Goal: Navigation & Orientation: Find specific page/section

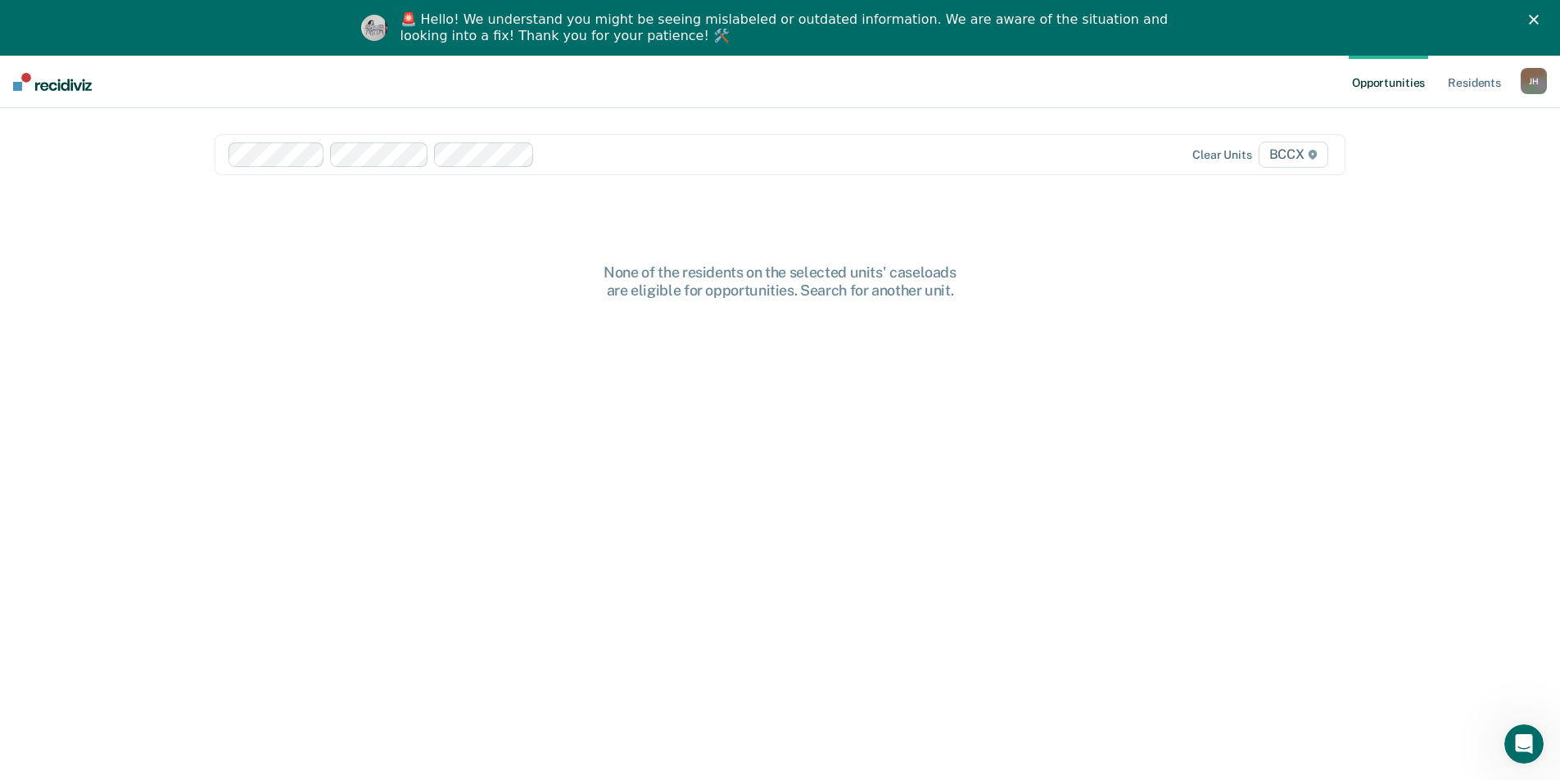
click at [1539, 16] on polygon "Close" at bounding box center [1534, 20] width 10 height 10
